Goal: Transaction & Acquisition: Purchase product/service

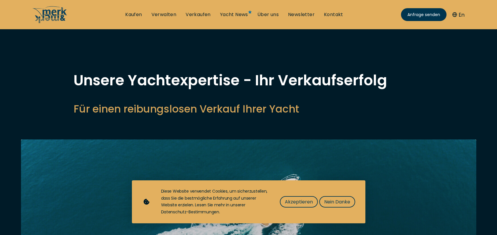
select select "sell"
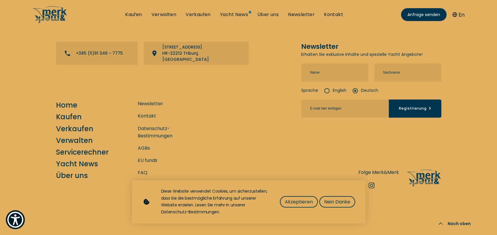
scroll to position [2568, 0]
click at [80, 112] on link "Kaufen" at bounding box center [69, 117] width 26 height 10
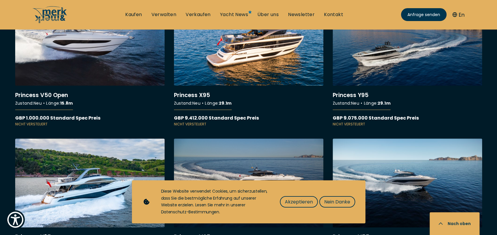
scroll to position [5167, 0]
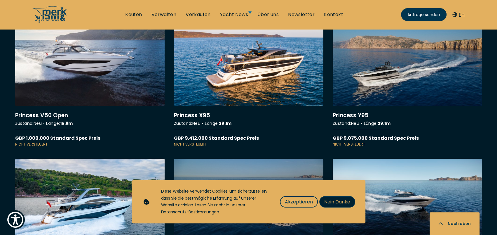
click at [349, 198] on span "Nein Danke" at bounding box center [338, 201] width 26 height 7
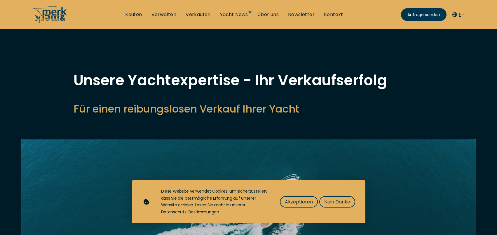
select select "sell"
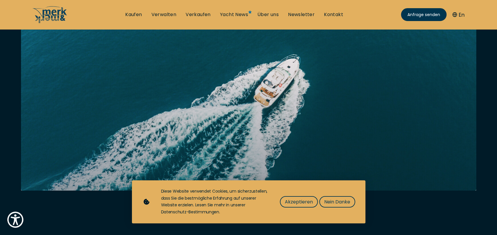
scroll to position [58, 0]
